Goal: Task Accomplishment & Management: Manage account settings

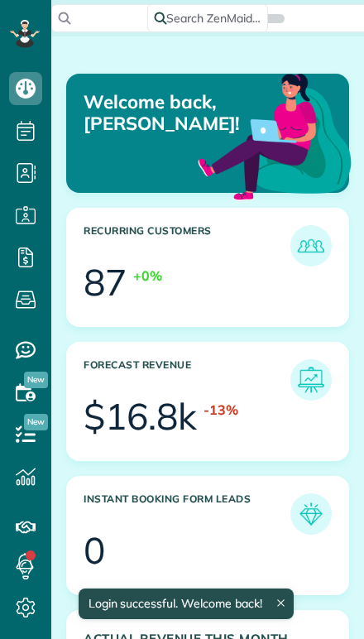
scroll to position [118, 265]
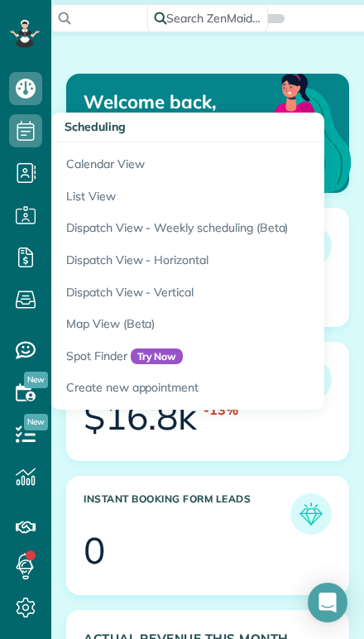
click at [80, 163] on link "Calendar View" at bounding box center [258, 161] width 414 height 38
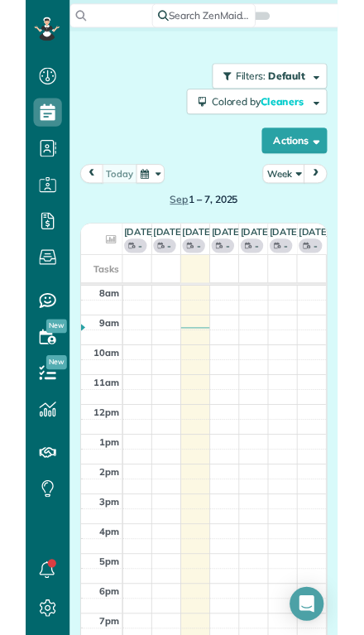
scroll to position [7, 7]
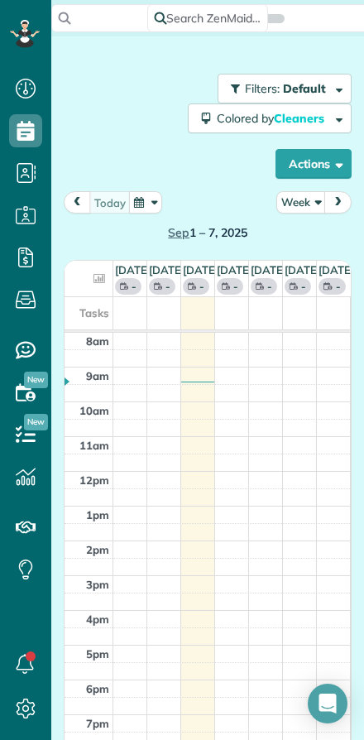
click at [301, 196] on button "Week" at bounding box center [301, 202] width 50 height 22
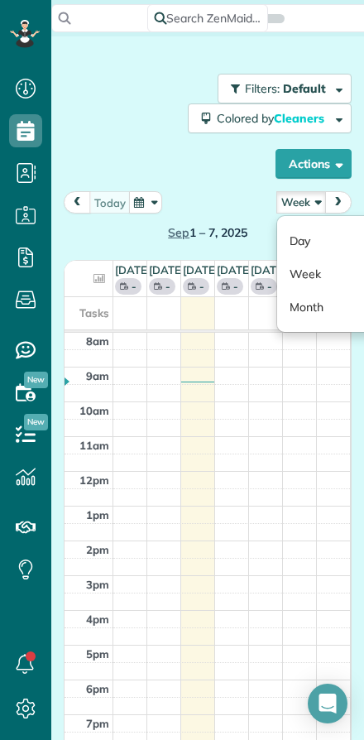
click at [300, 241] on link "Day" at bounding box center [342, 240] width 131 height 33
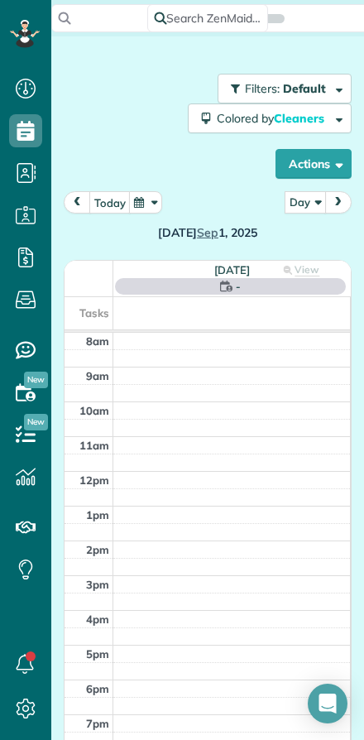
click at [105, 199] on button "today" at bounding box center [109, 202] width 41 height 22
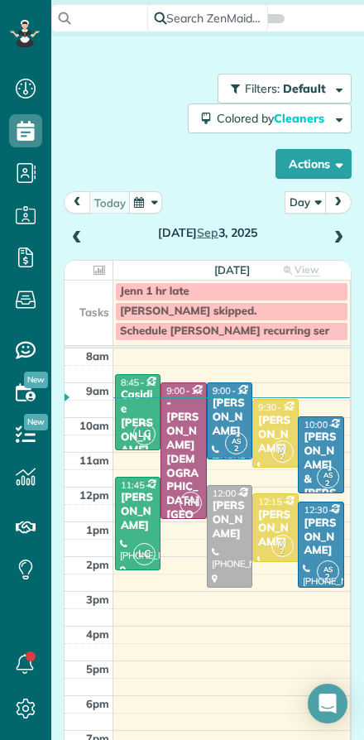
click at [321, 459] on div "[PERSON_NAME] & [PERSON_NAME]" at bounding box center [321, 479] width 36 height 98
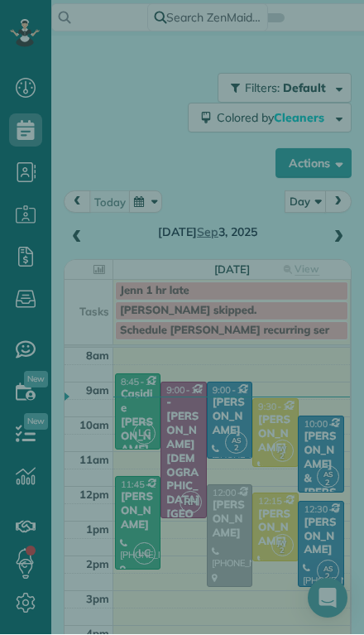
scroll to position [671, 51]
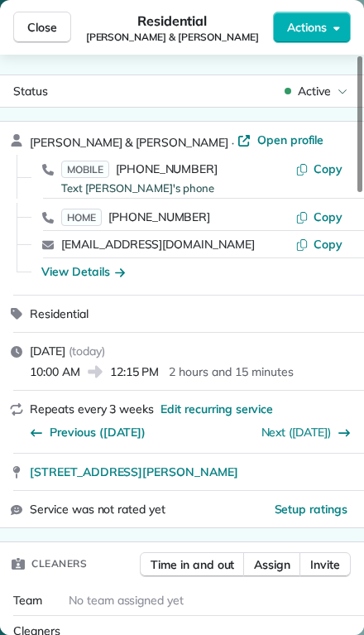
click at [278, 567] on span "Assign" at bounding box center [272, 564] width 36 height 17
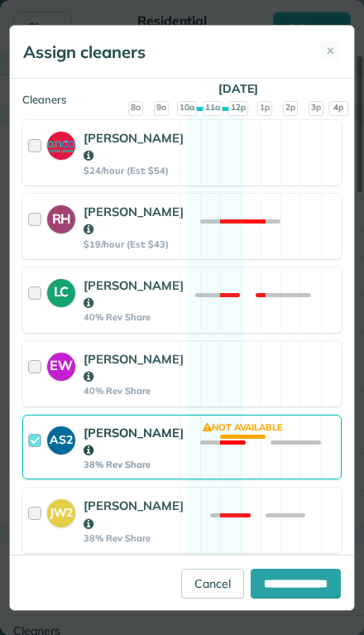
scroll to position [348, 0]
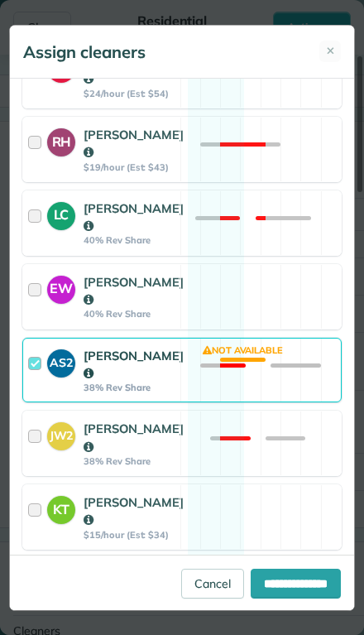
click at [50, 372] on strong "AS2" at bounding box center [61, 360] width 28 height 22
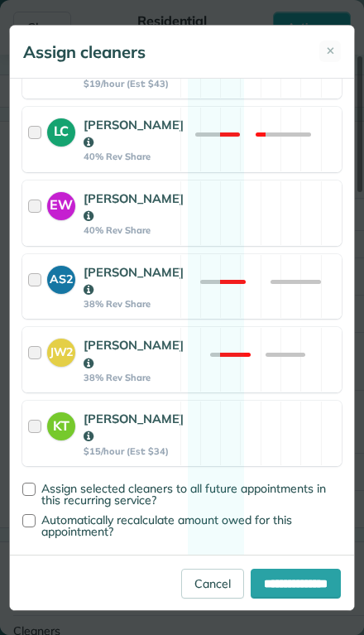
scroll to position [470, 0]
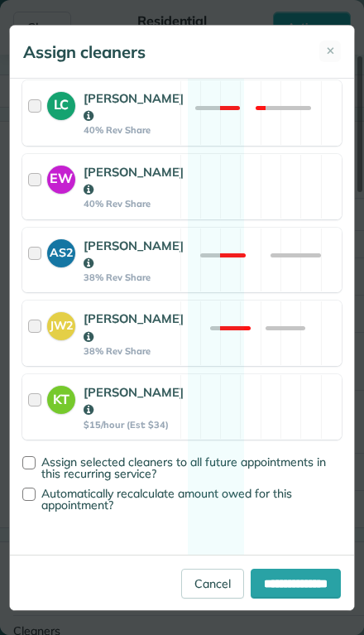
click at [53, 409] on strong "KT" at bounding box center [61, 397] width 28 height 23
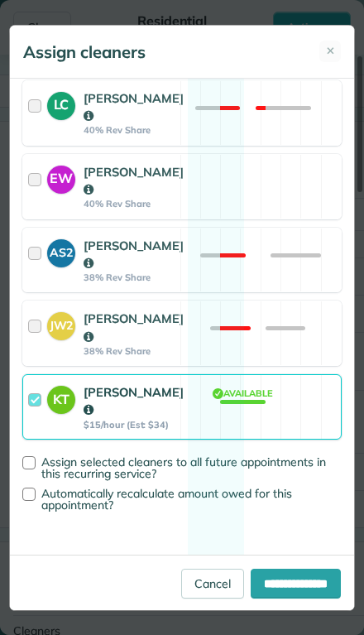
scroll to position [498, 0]
click at [35, 501] on div at bounding box center [28, 494] width 13 height 13
click at [32, 469] on div at bounding box center [28, 462] width 13 height 13
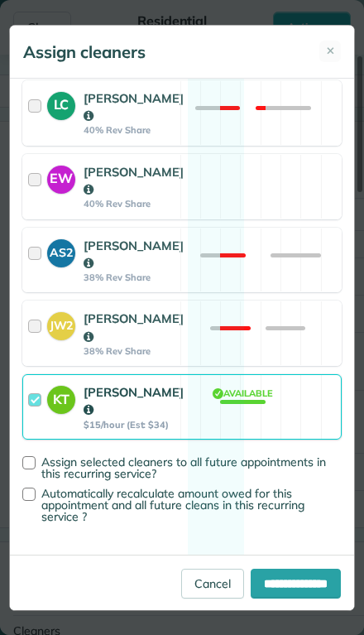
click at [279, 598] on input "**********" at bounding box center [296, 584] width 90 height 30
type input "**********"
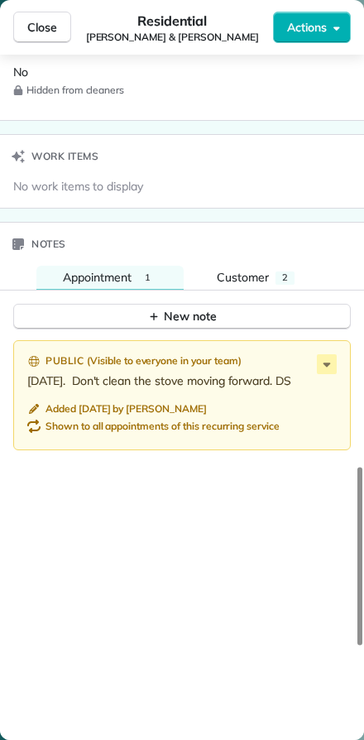
scroll to position [1576, 0]
click at [139, 276] on div "1" at bounding box center [147, 278] width 19 height 13
click at [242, 275] on span "Customer" at bounding box center [243, 278] width 52 height 15
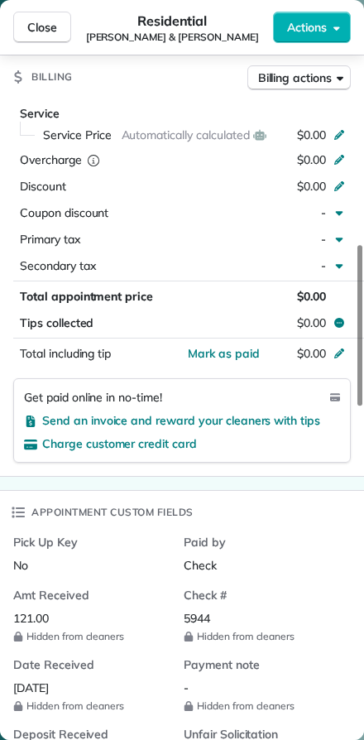
scroll to position [772, 0]
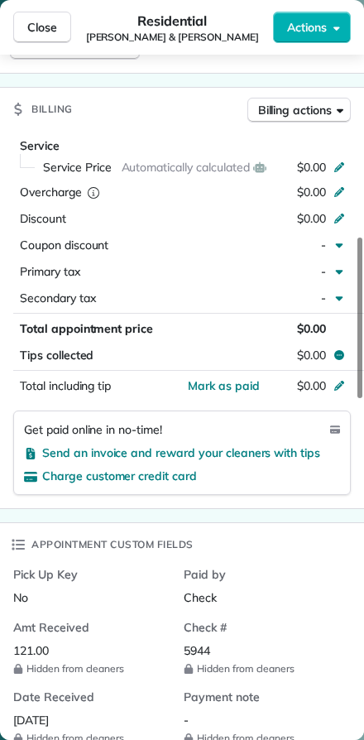
click at [337, 156] on div "Service Price Automatically calculated $0.00" at bounding box center [193, 167] width 315 height 23
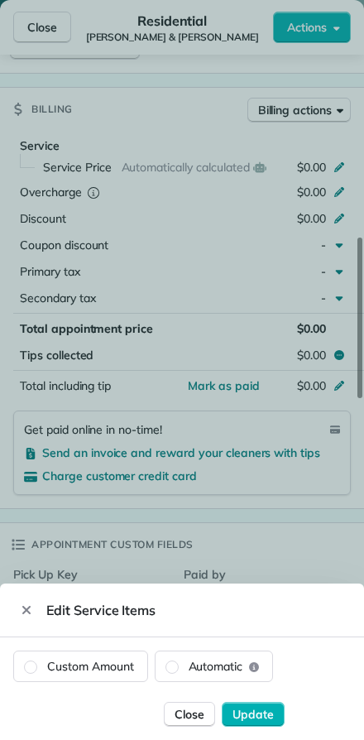
click at [72, 665] on label "Custom Amount" at bounding box center [80, 666] width 133 height 30
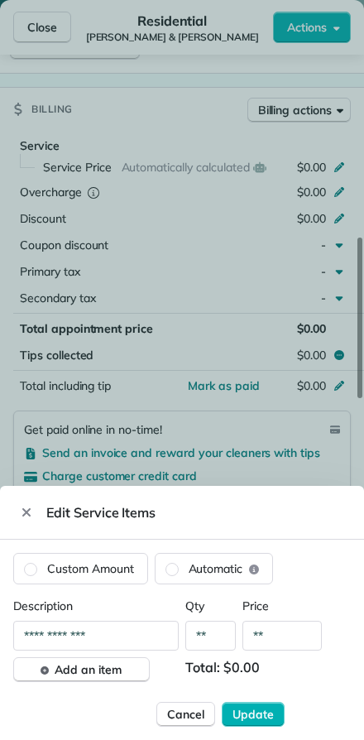
click at [284, 632] on input "**" at bounding box center [282, 636] width 79 height 30
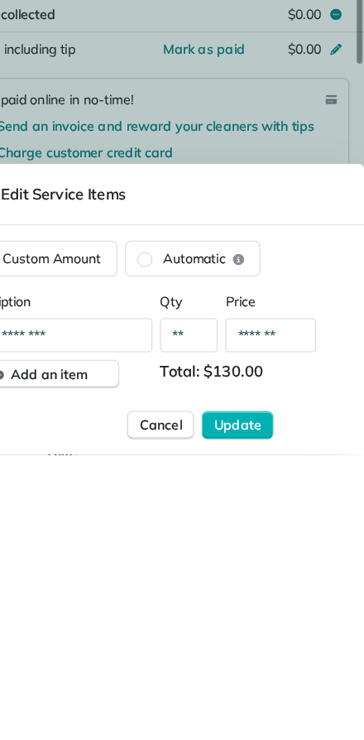
type input "*******"
click at [233, 706] on span "Update" at bounding box center [253, 714] width 41 height 17
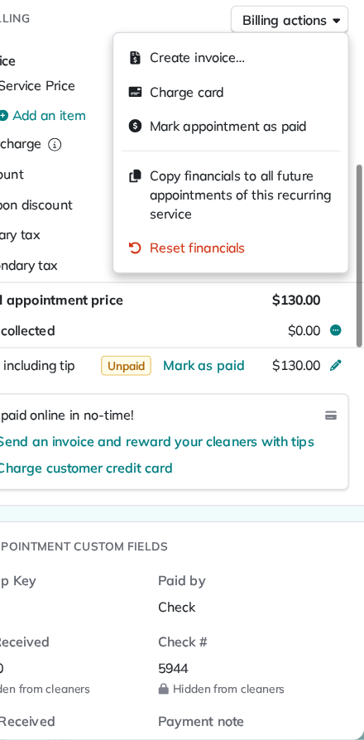
click at [176, 238] on span "Copy financials to all future appointments of this recurring service" at bounding box center [256, 263] width 161 height 50
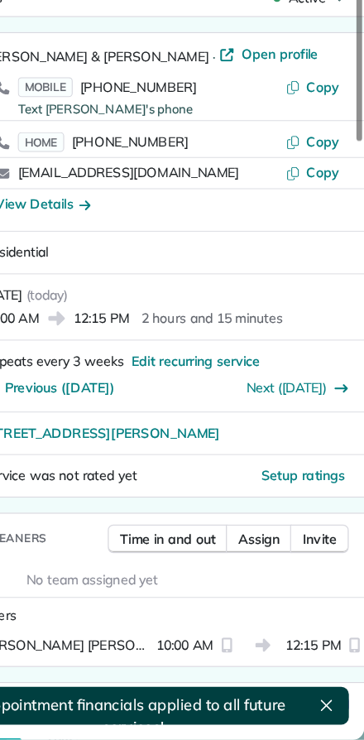
scroll to position [0, 0]
